Goal: Task Accomplishment & Management: Use online tool/utility

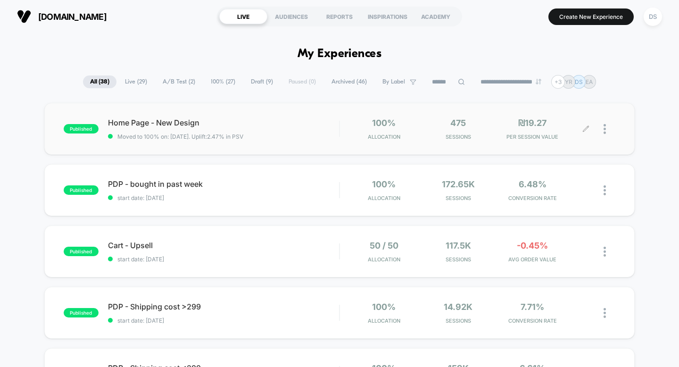
click at [583, 127] on icon at bounding box center [585, 128] width 7 height 7
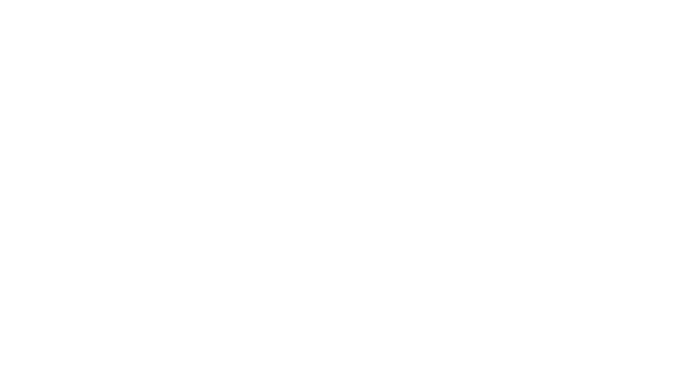
click at [586, 129] on html "Display size not supported Unfortunately, our dashboard is not supported on a m…" at bounding box center [339, 183] width 679 height 367
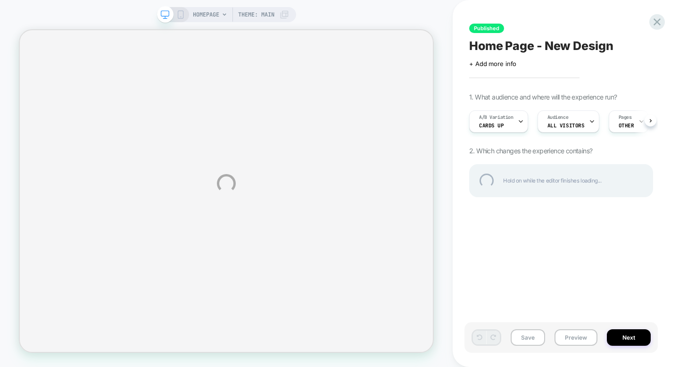
click at [180, 17] on div "HOMEPAGE Theme: MAIN Published Home Page - New Design Click to edit experience …" at bounding box center [339, 183] width 679 height 367
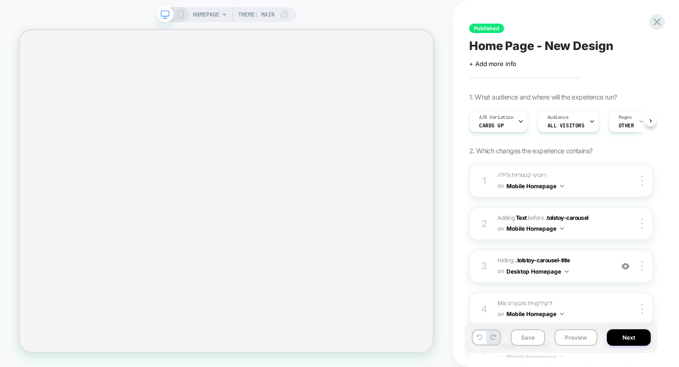
scroll to position [0, 0]
click at [181, 16] on icon at bounding box center [180, 14] width 8 height 8
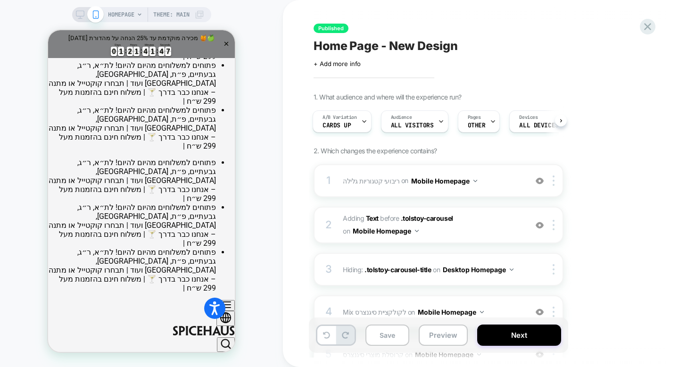
scroll to position [59, 0]
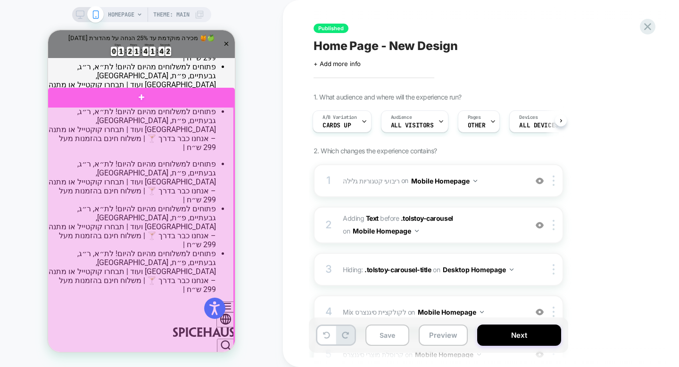
click at [166, 197] on div at bounding box center [140, 239] width 187 height 265
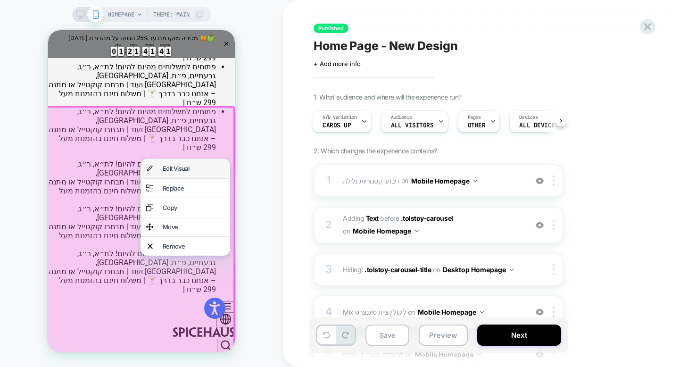
click at [175, 172] on div "Edit Visual" at bounding box center [185, 168] width 90 height 19
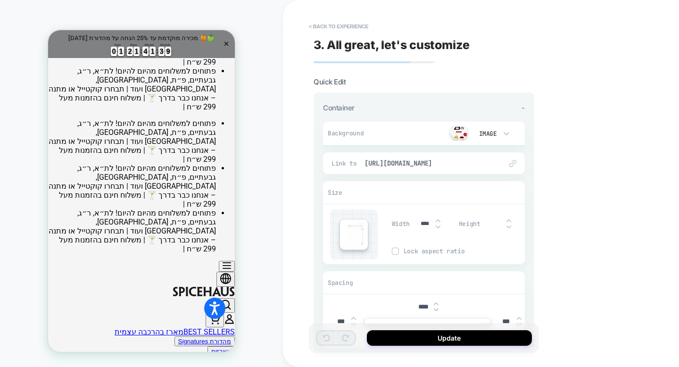
scroll to position [107, 0]
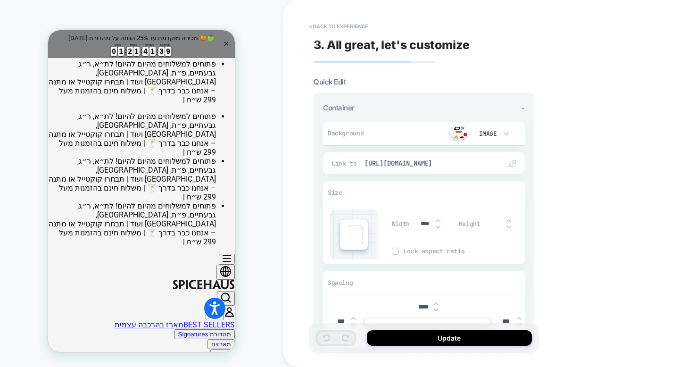
click at [462, 133] on img at bounding box center [458, 133] width 19 height 14
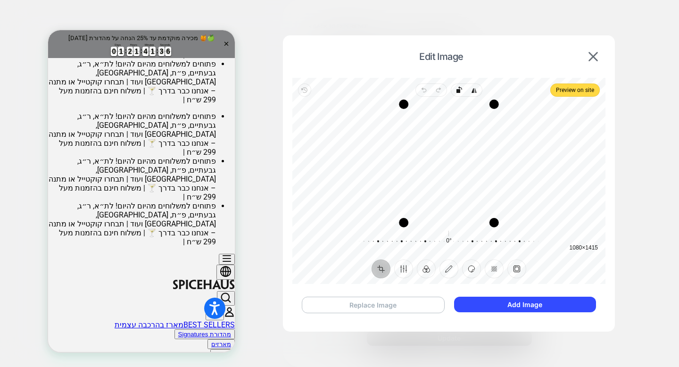
click at [405, 311] on button "Replace Image" at bounding box center [373, 304] width 143 height 16
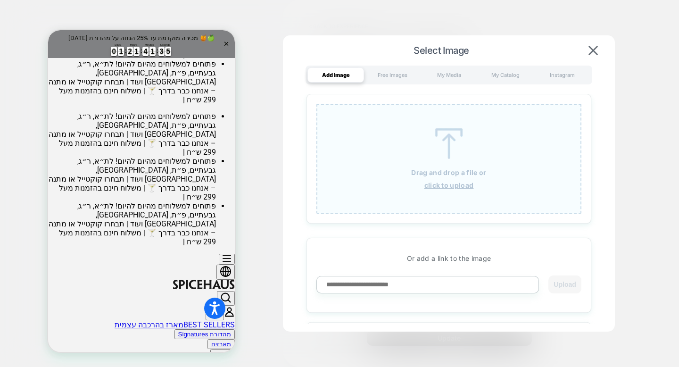
click at [437, 188] on u "click to upload" at bounding box center [448, 185] width 49 height 8
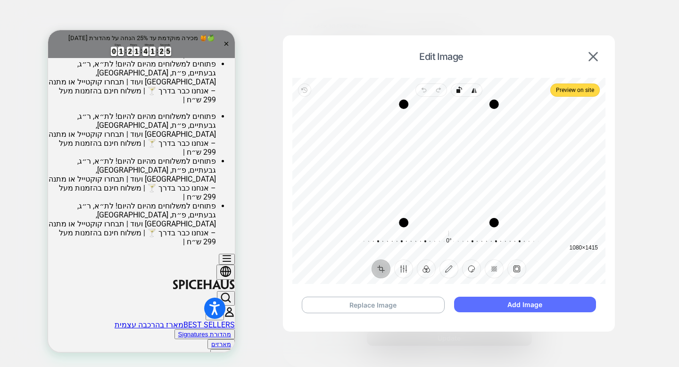
click at [541, 307] on button "Add Image" at bounding box center [525, 304] width 142 height 16
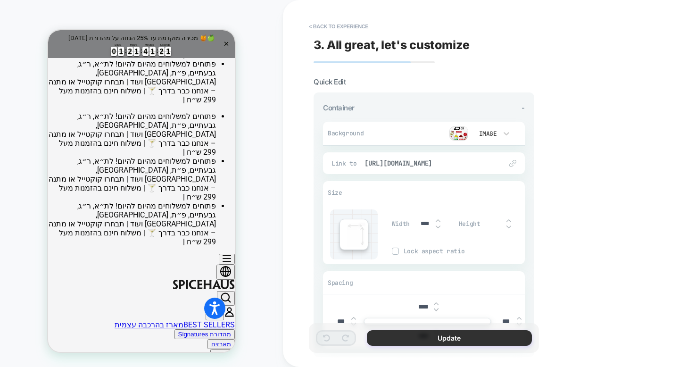
click at [402, 337] on button "Update" at bounding box center [449, 338] width 165 height 16
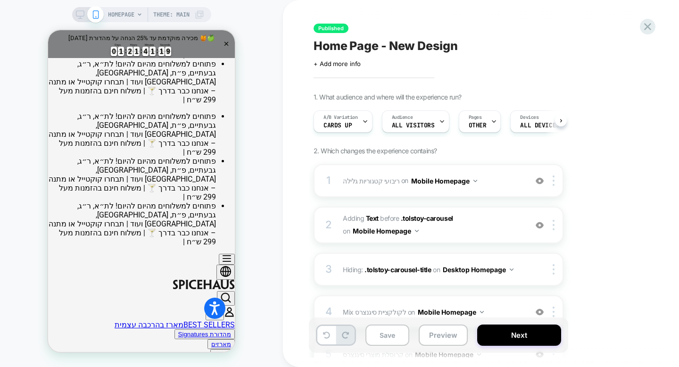
scroll to position [0, 0]
click at [499, 338] on button "Next" at bounding box center [519, 334] width 84 height 21
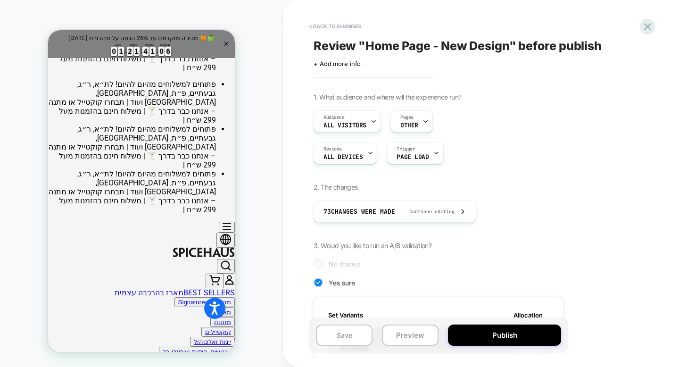
scroll to position [146, 0]
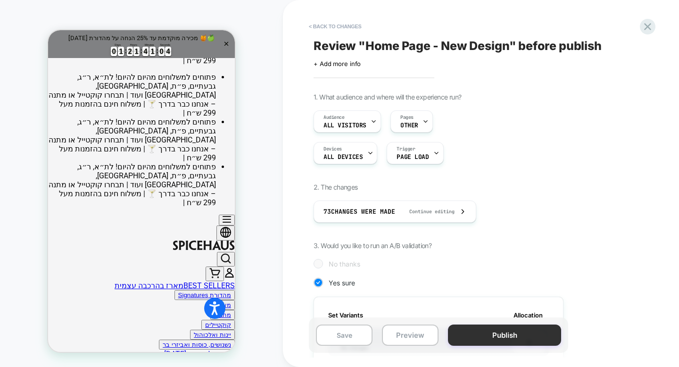
click at [494, 342] on button "Publish" at bounding box center [504, 334] width 113 height 21
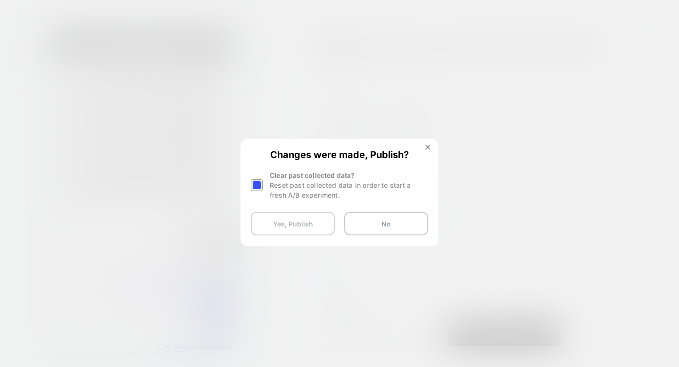
click at [311, 232] on button "Yes, Publish" at bounding box center [293, 224] width 84 height 24
click at [291, 230] on button "Yes, Publish" at bounding box center [293, 224] width 84 height 24
